Goal: Task Accomplishment & Management: Manage account settings

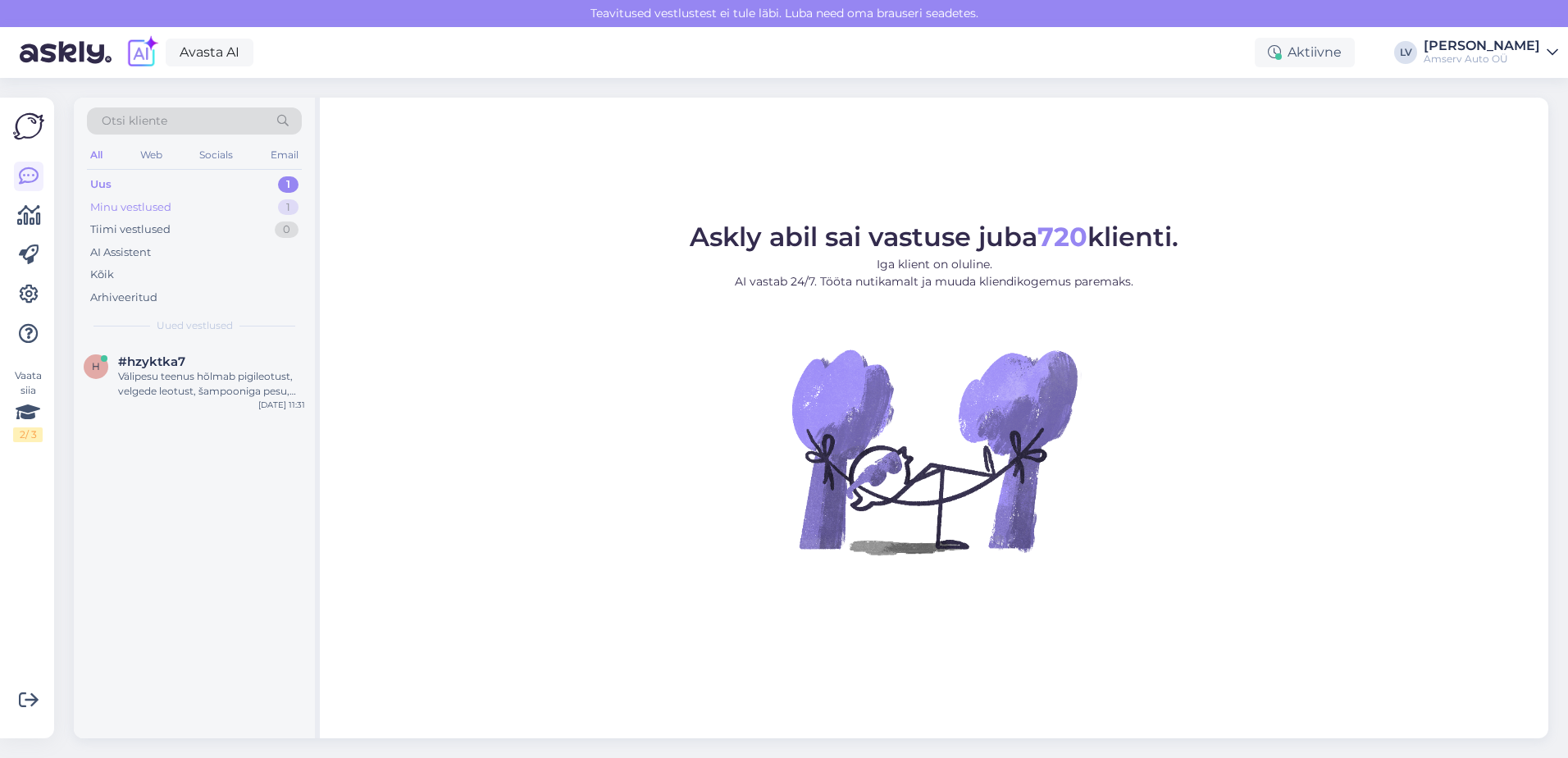
click at [164, 196] on div "Minu vestlused 1" at bounding box center [194, 207] width 215 height 23
click at [196, 206] on div "Minu vestlused 1" at bounding box center [194, 207] width 215 height 23
click at [196, 169] on div "All Web Socials Email" at bounding box center [194, 157] width 215 height 26
click at [214, 184] on div "Uus 1" at bounding box center [194, 184] width 215 height 23
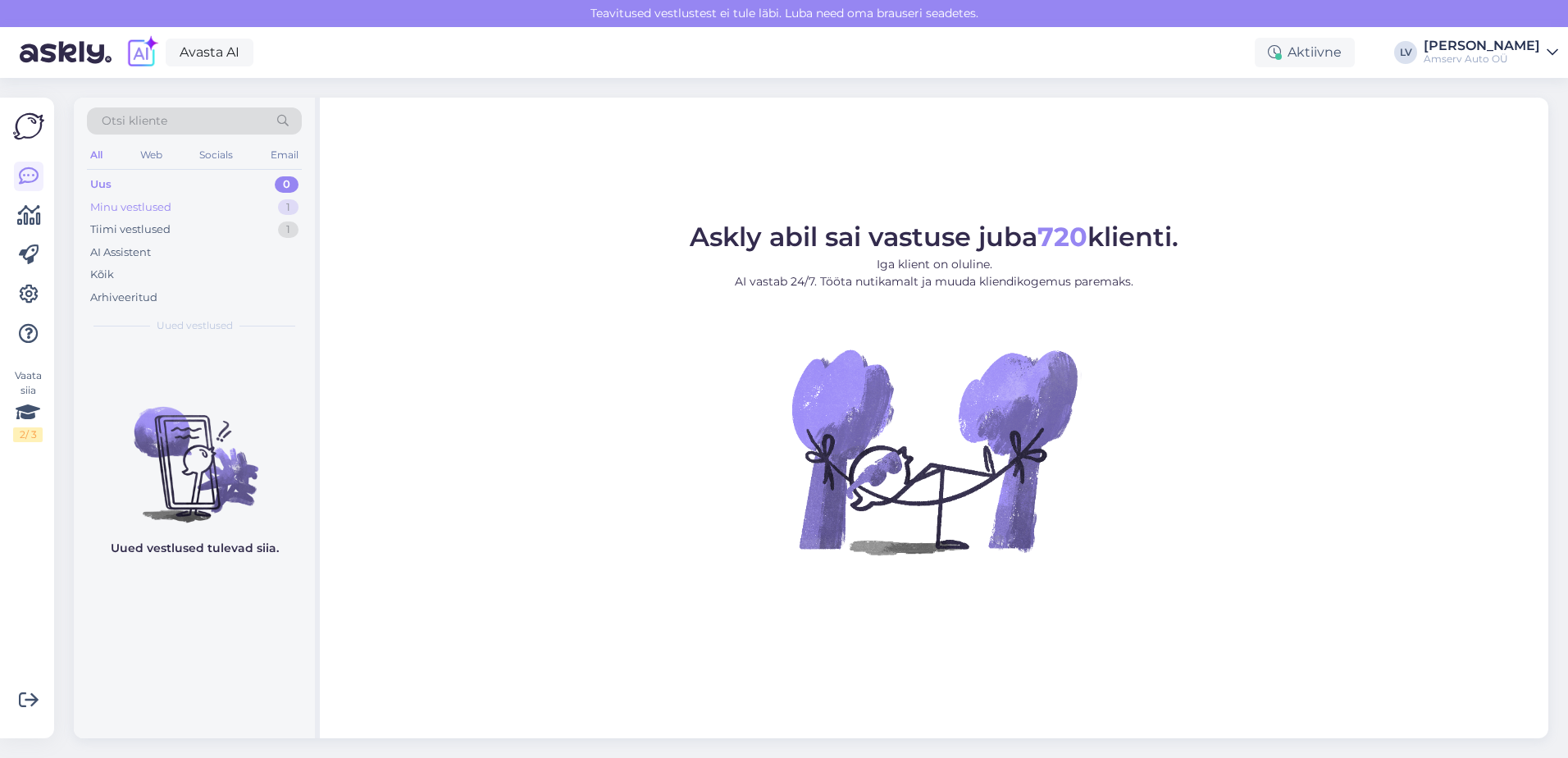
click at [252, 203] on div "Minu vestlused 1" at bounding box center [194, 207] width 215 height 23
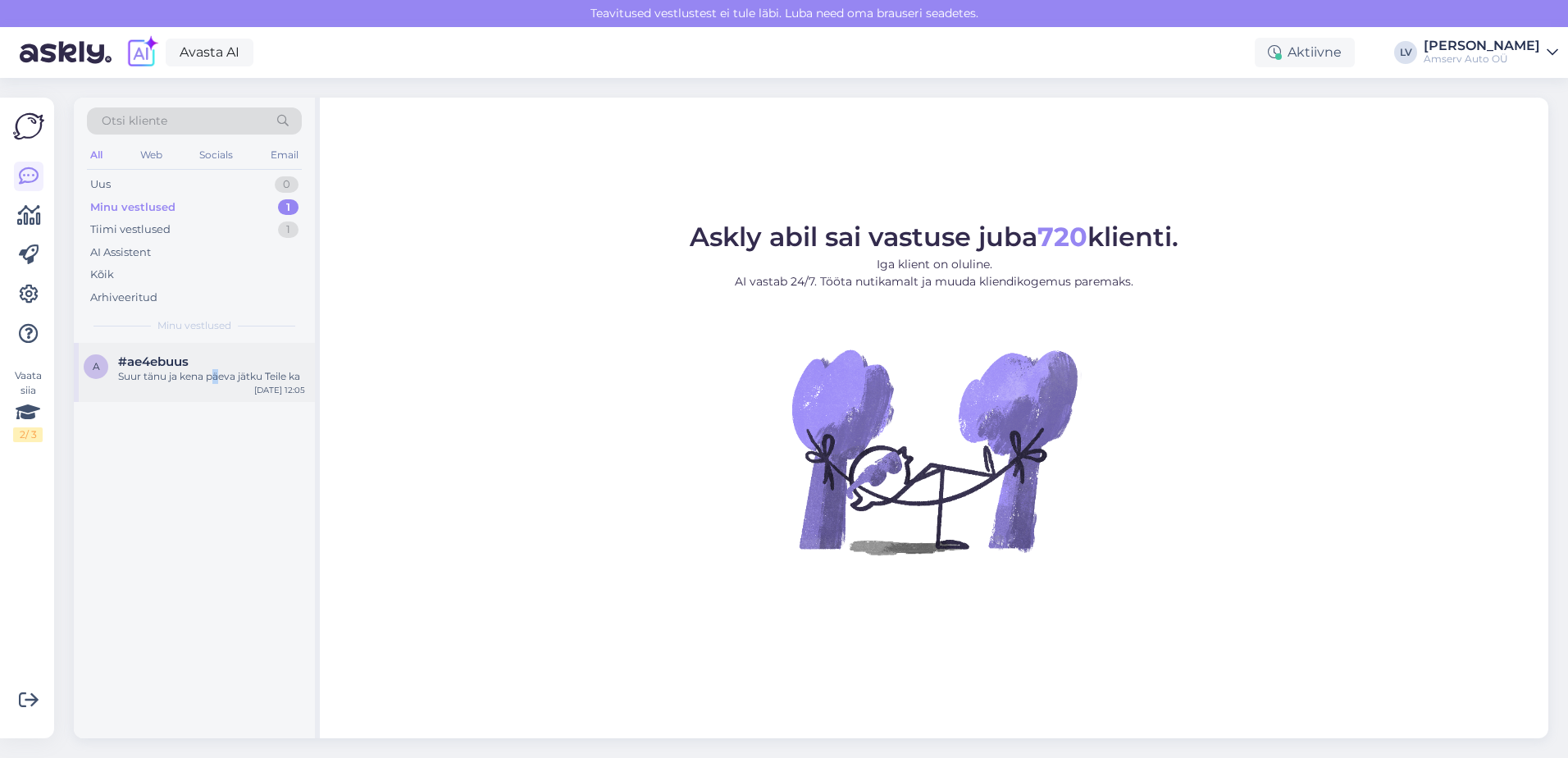
click at [212, 369] on div "Suur tänu ja kena päeva jätku Teile ka" at bounding box center [211, 376] width 187 height 15
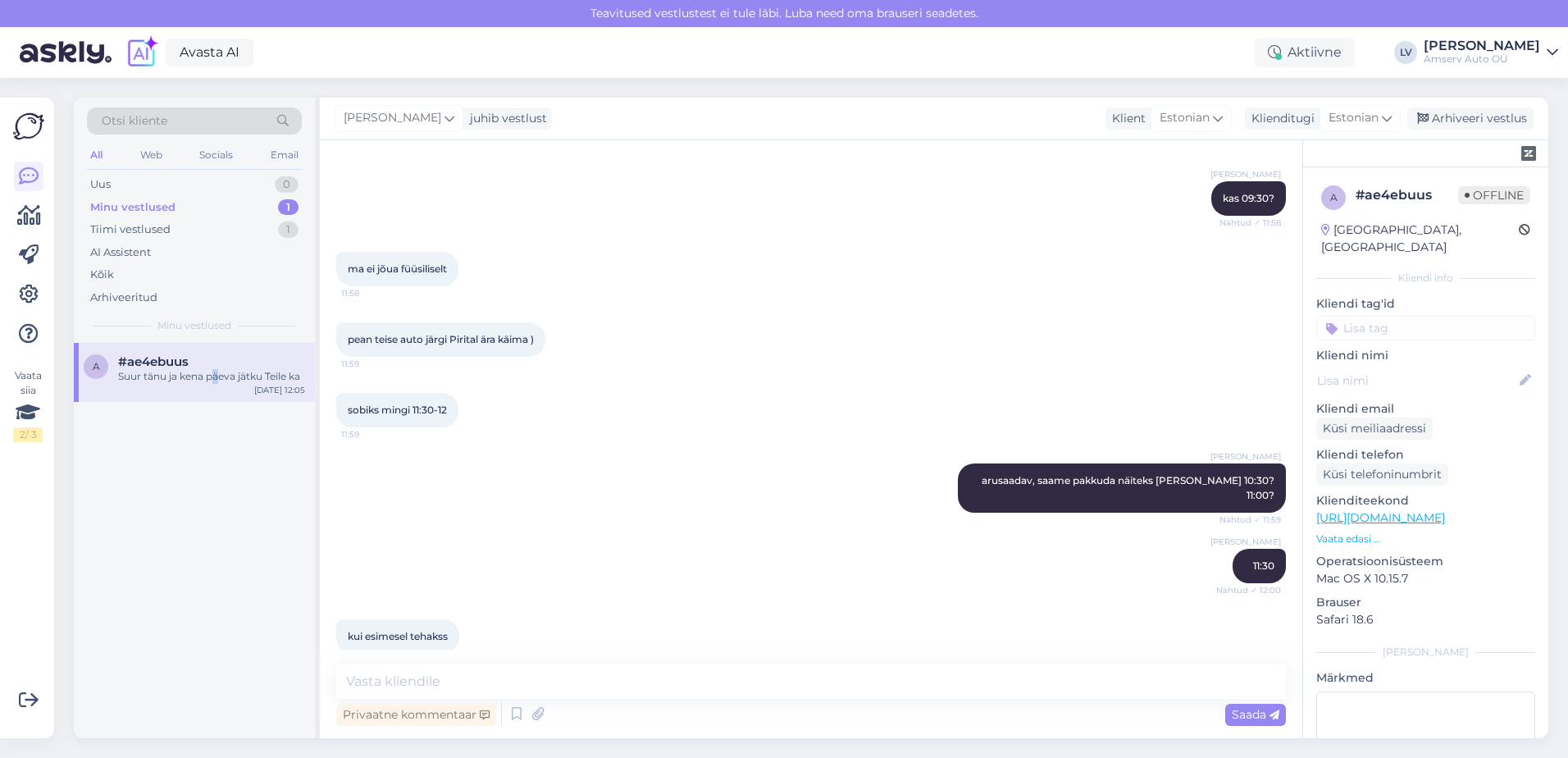
scroll to position [2619, 0]
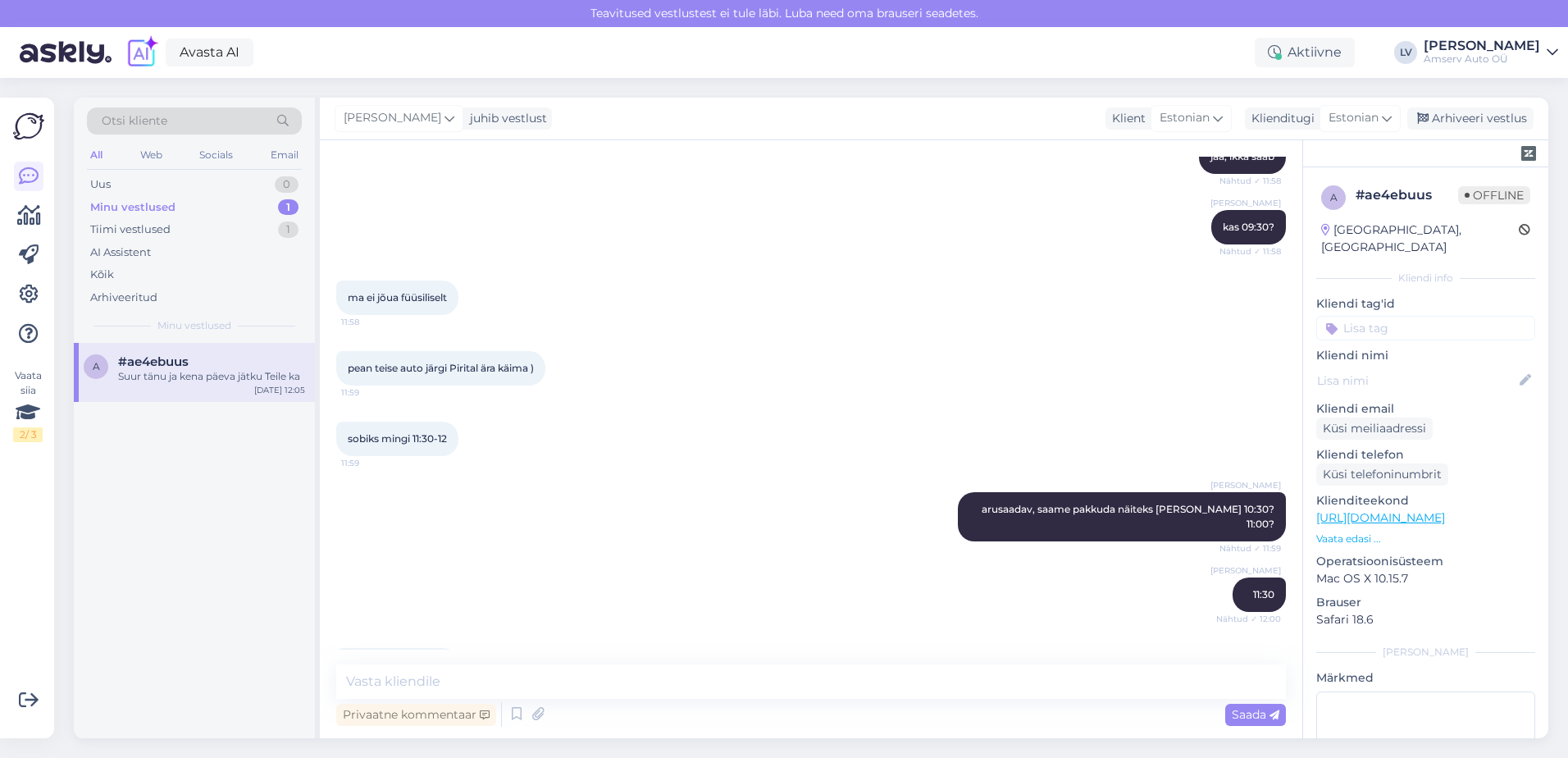
drag, startPoint x: 1396, startPoint y: 302, endPoint x: 1401, endPoint y: 317, distance: 15.8
click at [1392, 316] on input at bounding box center [1426, 328] width 219 height 25
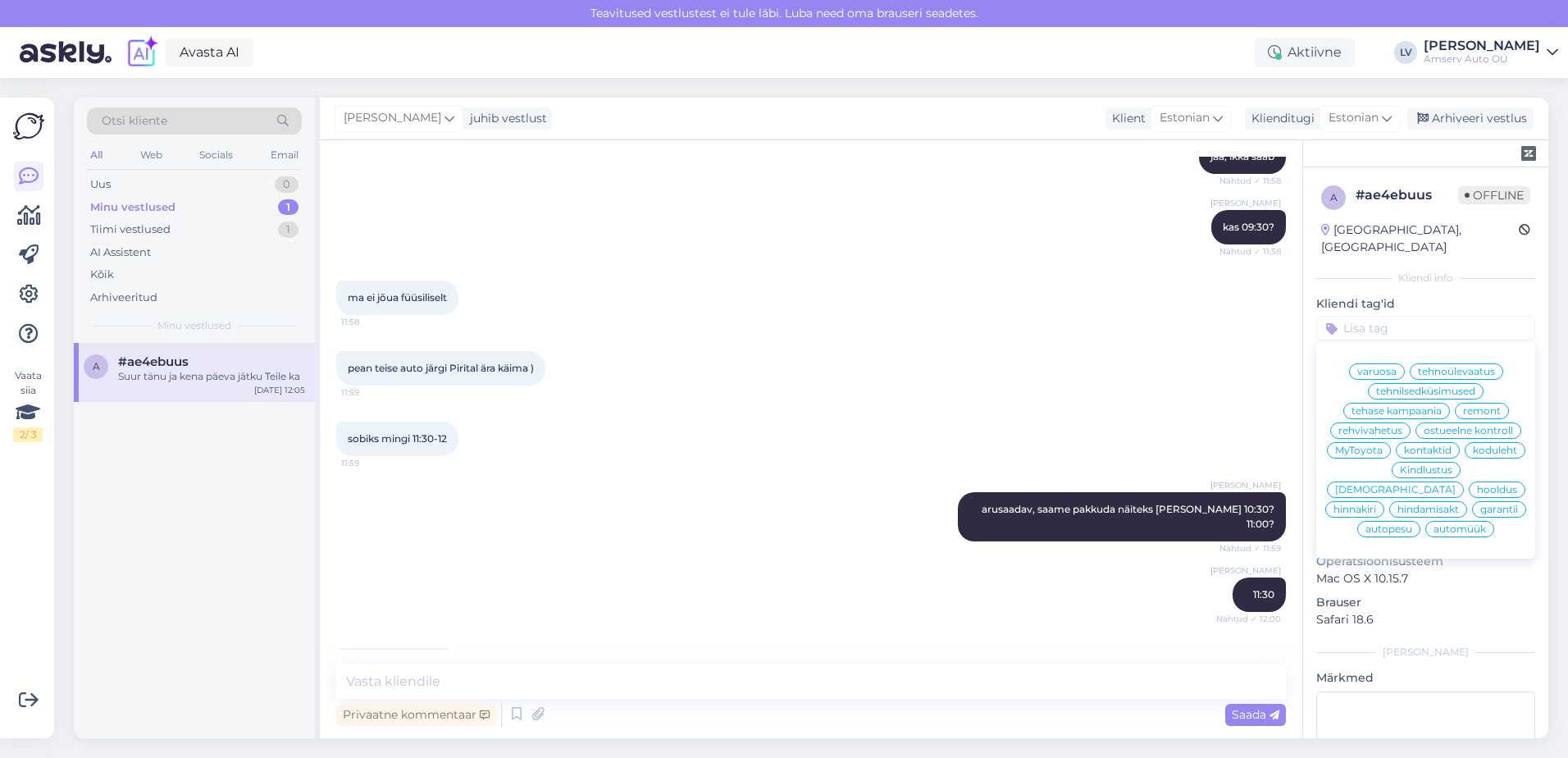
scroll to position [0, 0]
click at [1477, 491] on span "hooldus" at bounding box center [1496, 490] width 40 height 10
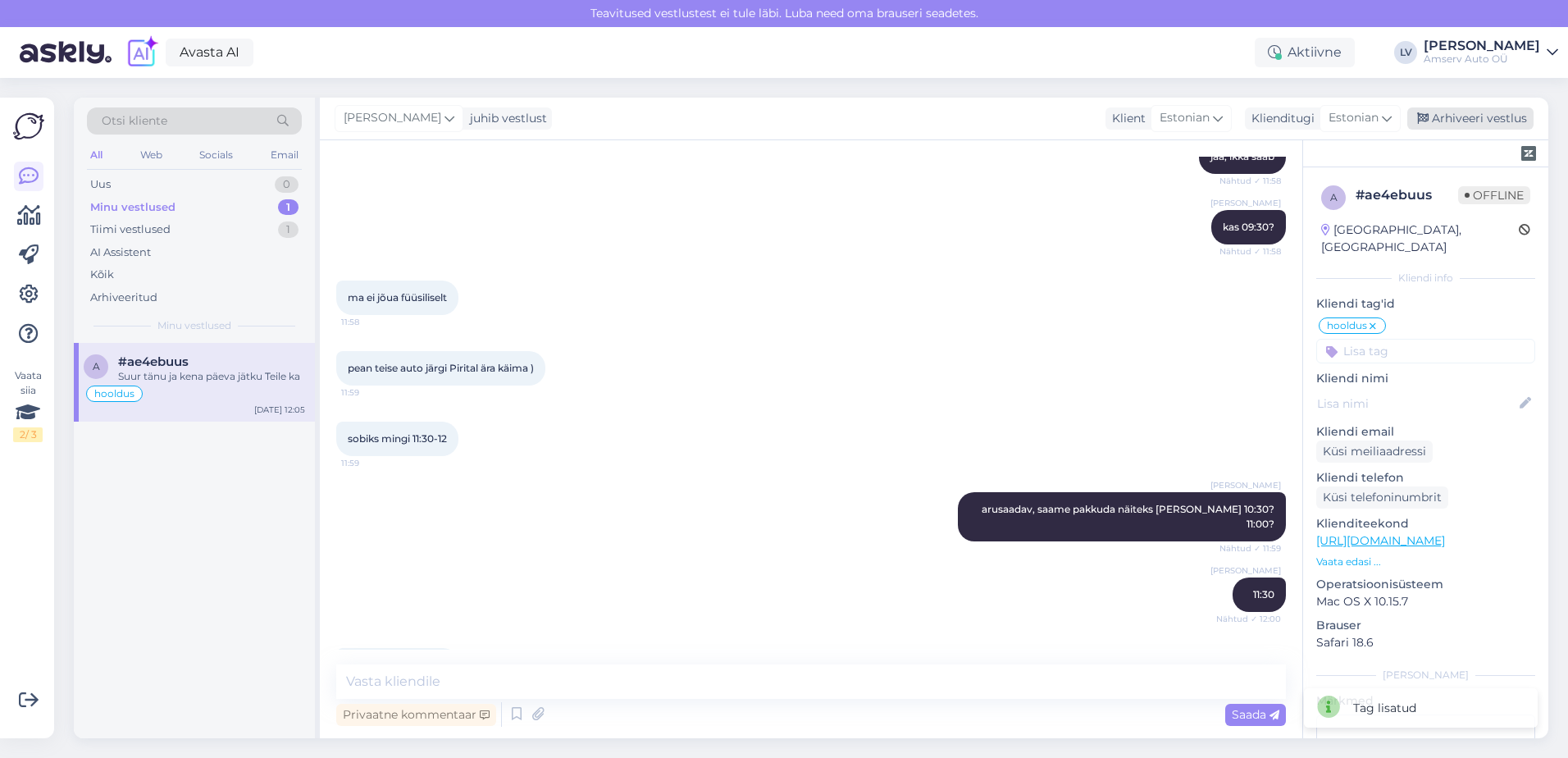
click at [1489, 125] on div "Arhiveeri vestlus" at bounding box center [1470, 118] width 127 height 23
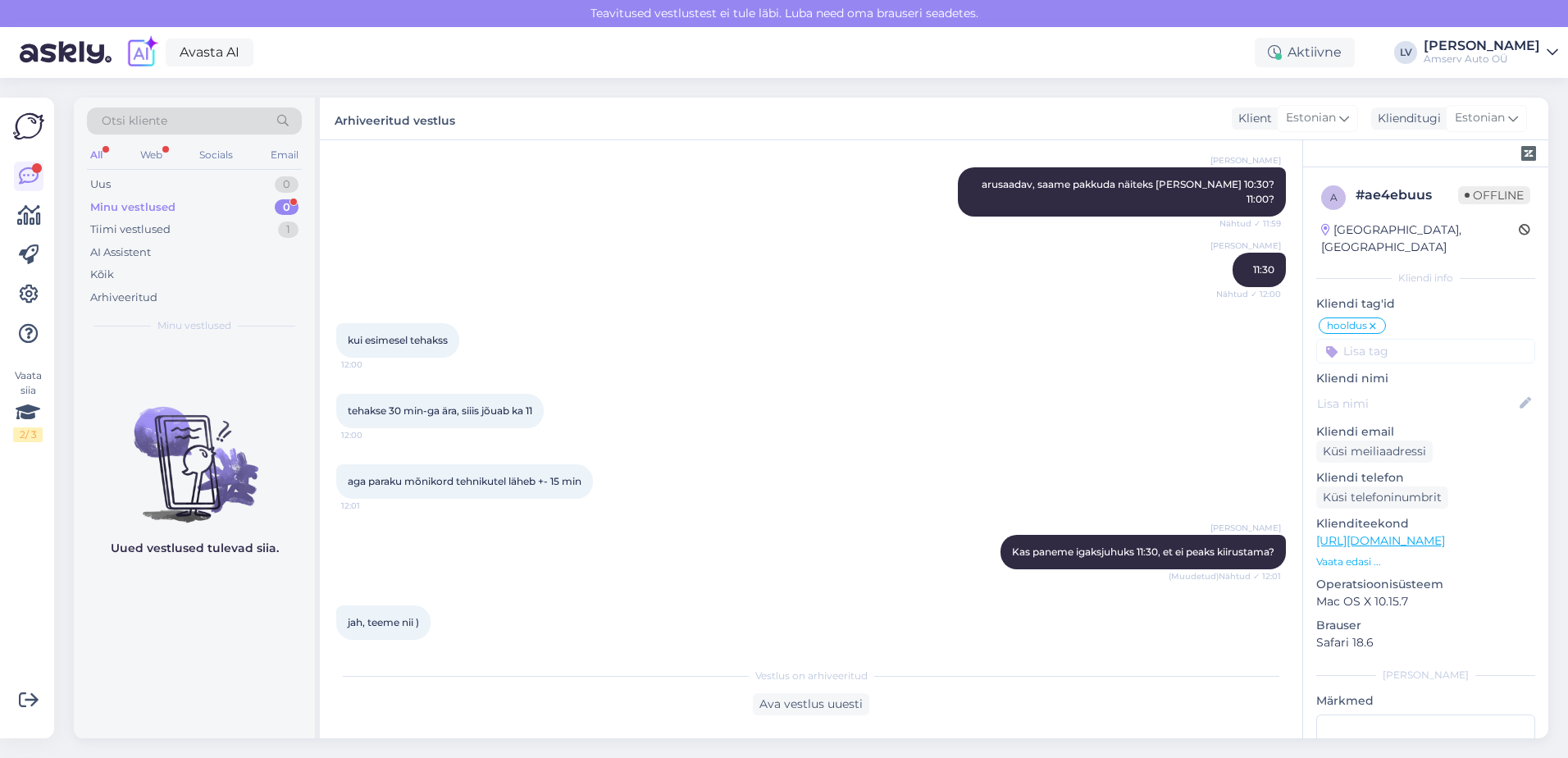
scroll to position [2947, 0]
